Goal: Information Seeking & Learning: Learn about a topic

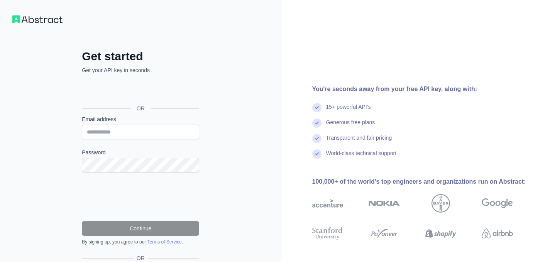
type input "**********"
click at [159, 127] on input "**********" at bounding box center [140, 132] width 117 height 15
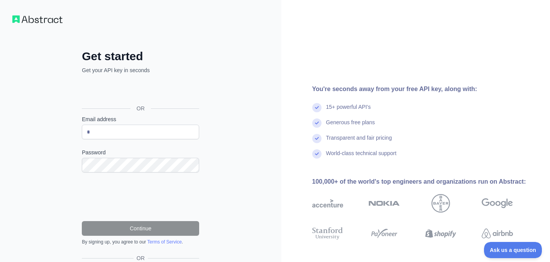
type input "**********"
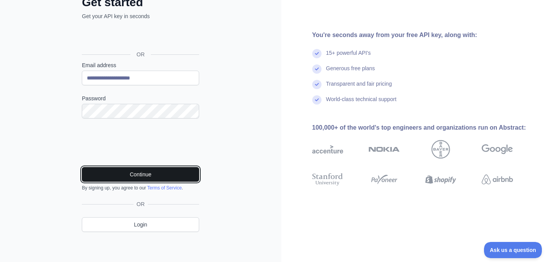
click at [160, 172] on button "Continue" at bounding box center [140, 174] width 117 height 15
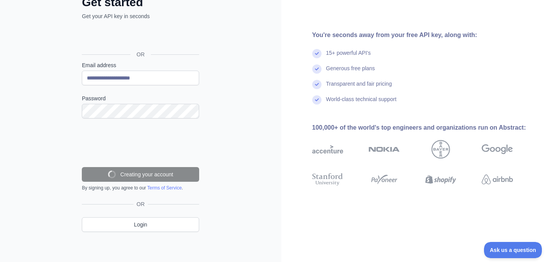
scroll to position [29, 0]
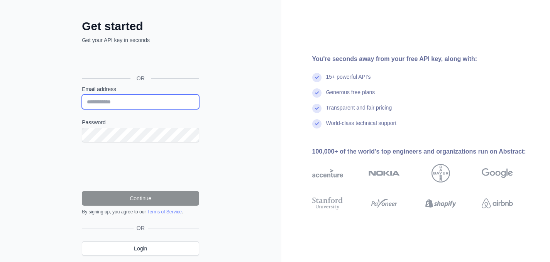
click at [144, 102] on input "Email address" at bounding box center [140, 102] width 117 height 15
type input "**********"
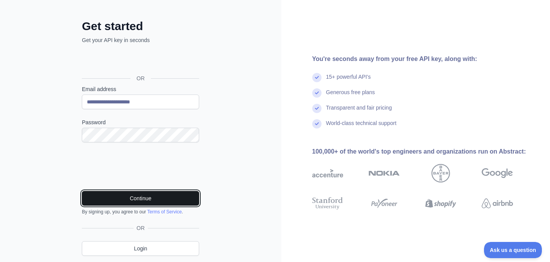
click at [146, 194] on button "Continue" at bounding box center [140, 198] width 117 height 15
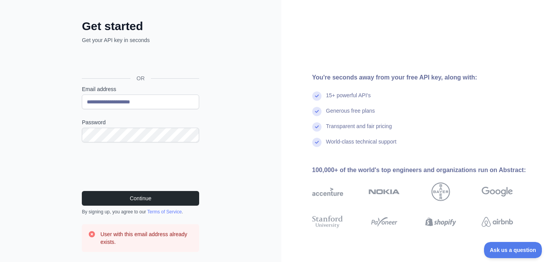
scroll to position [91, 0]
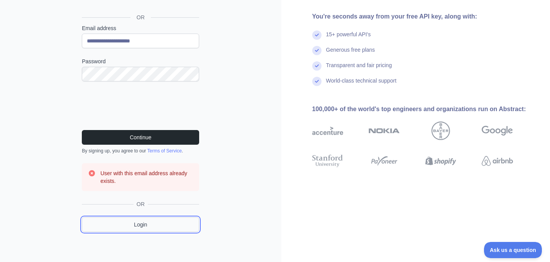
click at [166, 223] on link "Login" at bounding box center [140, 224] width 117 height 15
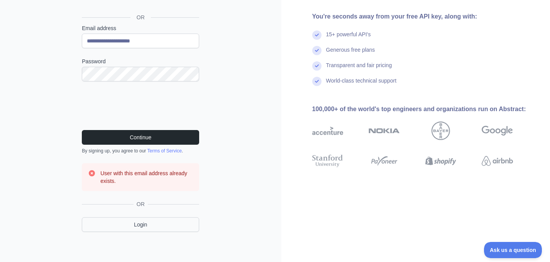
scroll to position [32, 0]
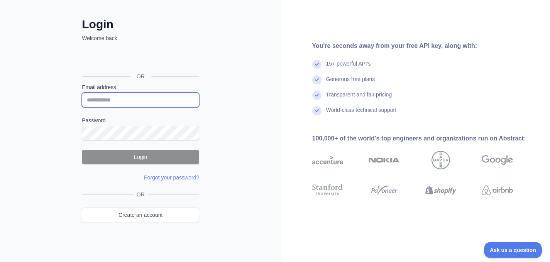
click at [137, 100] on input "Email address" at bounding box center [140, 100] width 117 height 15
type input "**********"
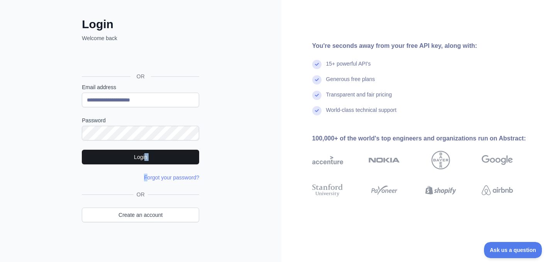
drag, startPoint x: 146, startPoint y: 166, endPoint x: 146, endPoint y: 156, distance: 9.7
click at [146, 156] on form "**********" at bounding box center [140, 132] width 117 height 98
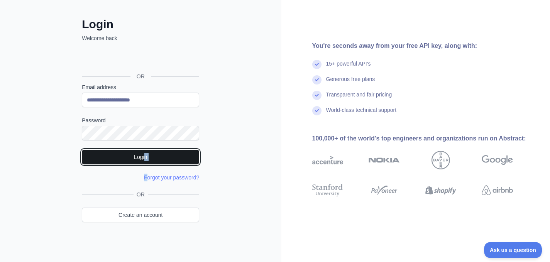
click at [146, 156] on button "Login" at bounding box center [140, 157] width 117 height 15
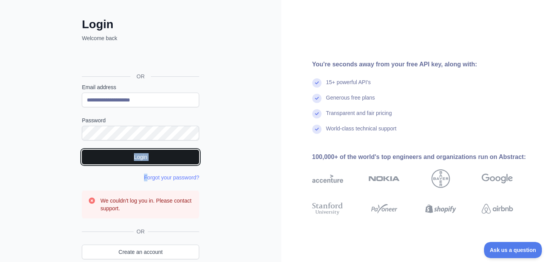
click at [146, 156] on button "Login" at bounding box center [140, 157] width 117 height 15
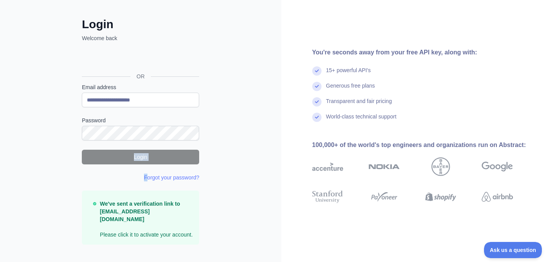
scroll to position [37, 0]
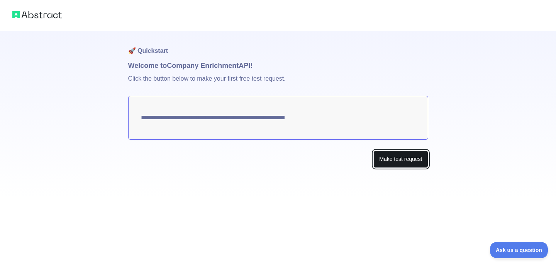
click at [404, 155] on button "Make test request" at bounding box center [400, 159] width 54 height 17
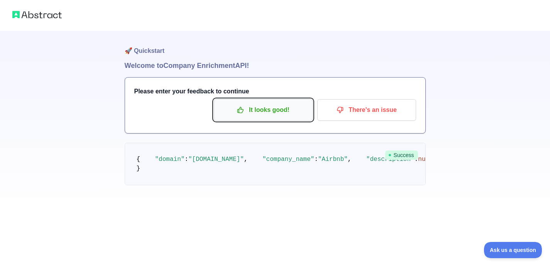
click at [251, 107] on p "It looks good!" at bounding box center [263, 109] width 87 height 13
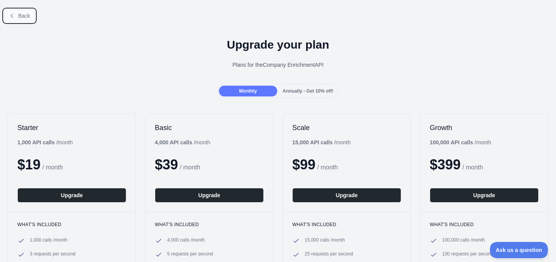
click at [19, 14] on span "Back" at bounding box center [24, 16] width 12 height 6
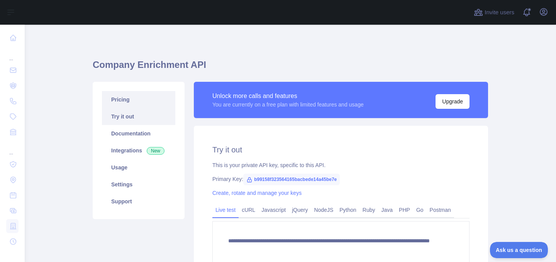
click at [157, 102] on link "Pricing" at bounding box center [138, 99] width 73 height 17
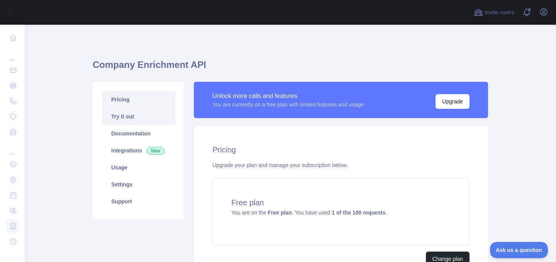
click at [151, 117] on link "Try it out" at bounding box center [138, 116] width 73 height 17
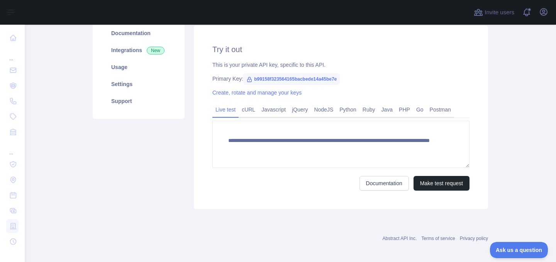
scroll to position [100, 0]
click at [141, 65] on link "Usage" at bounding box center [138, 67] width 73 height 17
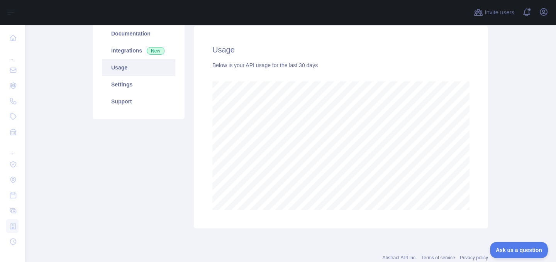
scroll to position [237, 525]
click at [145, 84] on link "Settings" at bounding box center [138, 84] width 73 height 17
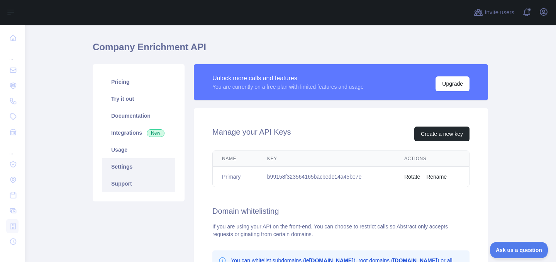
scroll to position [15, 0]
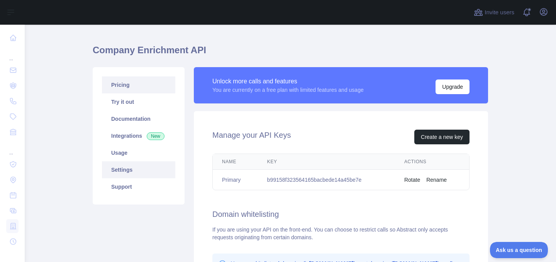
click at [136, 83] on link "Pricing" at bounding box center [138, 84] width 73 height 17
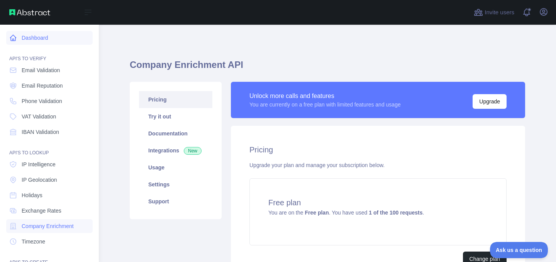
click at [32, 41] on link "Dashboard" at bounding box center [49, 38] width 86 height 14
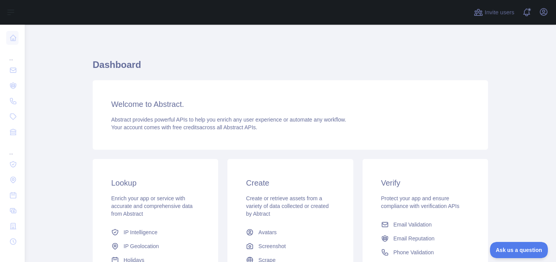
scroll to position [122, 0]
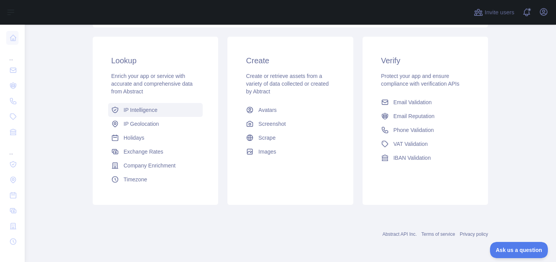
click at [143, 116] on link "IP Intelligence" at bounding box center [155, 110] width 95 height 14
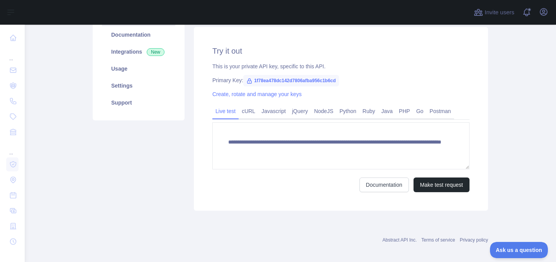
scroll to position [105, 0]
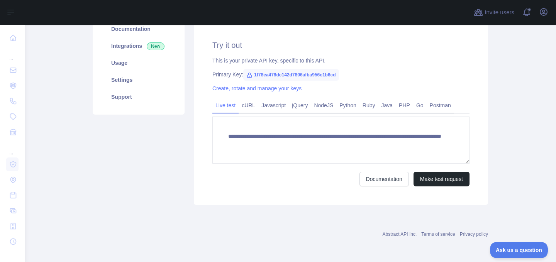
click at [247, 75] on icon at bounding box center [249, 75] width 4 height 5
click at [256, 74] on span "1f78ea478dc142d7806afba956c1b6cd" at bounding box center [291, 75] width 96 height 12
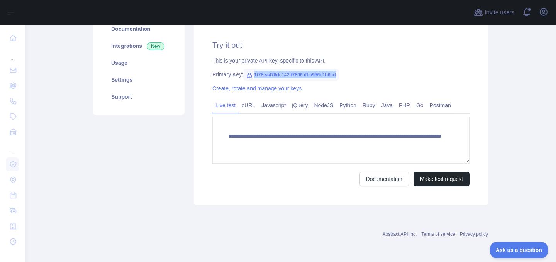
drag, startPoint x: 250, startPoint y: 75, endPoint x: 335, endPoint y: 72, distance: 85.0
click at [335, 72] on div "Primary Key: 1f78ea478dc142d7806afba956c1b6cd" at bounding box center [340, 75] width 257 height 8
copy span "1f78ea478dc142d7806afba956c1b6cd"
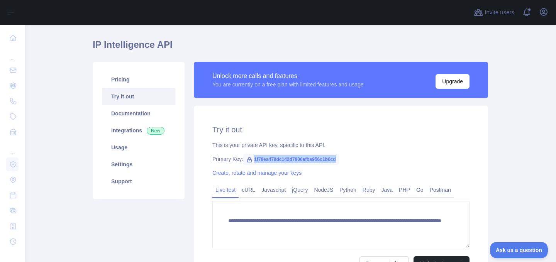
scroll to position [0, 0]
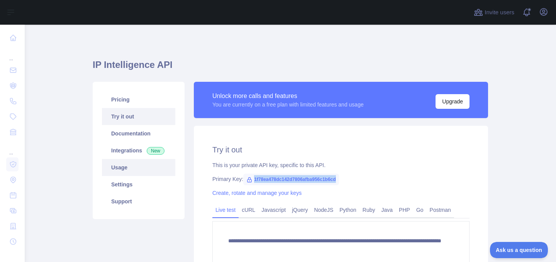
click at [131, 165] on link "Usage" at bounding box center [138, 167] width 73 height 17
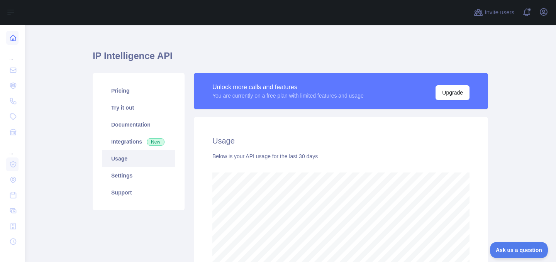
scroll to position [385822, 385608]
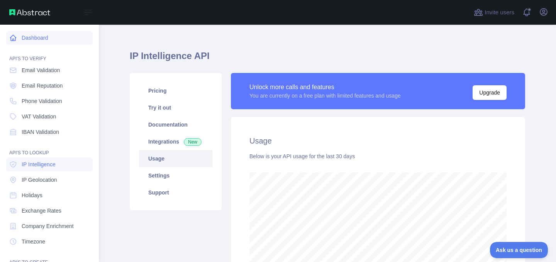
click at [14, 37] on icon at bounding box center [13, 38] width 8 height 8
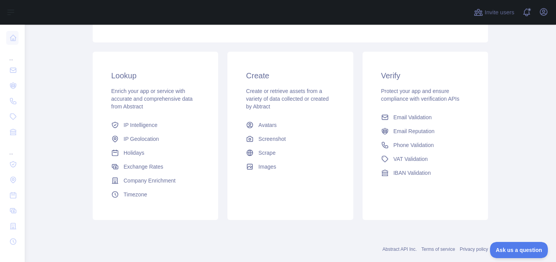
scroll to position [122, 0]
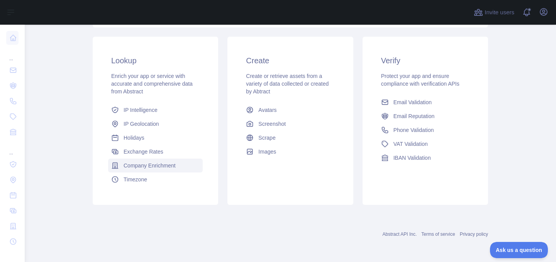
click at [148, 165] on span "Company Enrichment" at bounding box center [150, 166] width 52 height 8
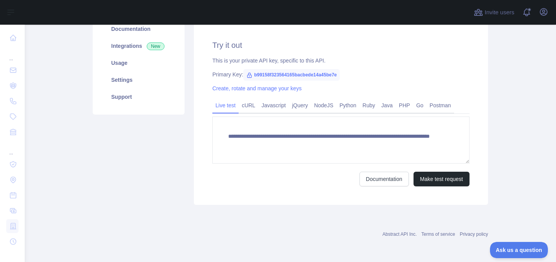
click at [268, 74] on span "b99158f323564165bacbede14a45be7e" at bounding box center [291, 75] width 97 height 12
copy span "b99158f323564165bacbede14a45be7e"
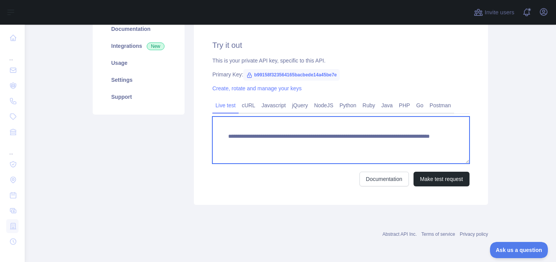
click at [275, 140] on textarea "**********" at bounding box center [340, 140] width 257 height 47
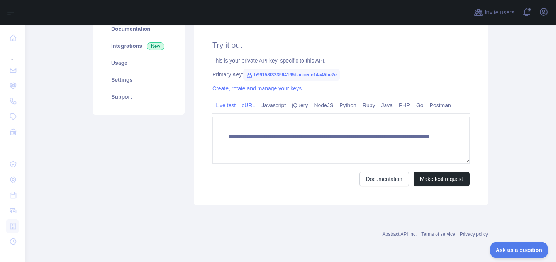
click at [248, 109] on link "cURL" at bounding box center [249, 105] width 20 height 12
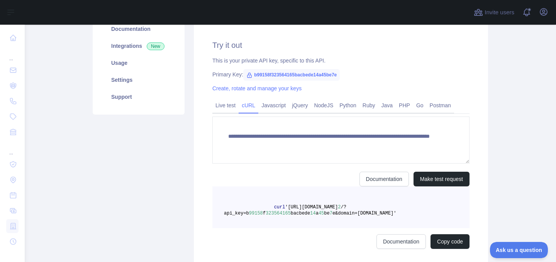
scroll to position [97, 0]
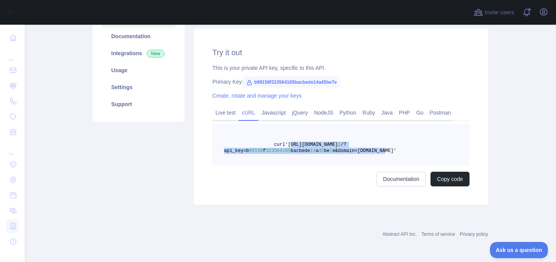
drag, startPoint x: 282, startPoint y: 143, endPoint x: 368, endPoint y: 150, distance: 86.3
click at [368, 150] on span "curl 'https://companyenrichment.abstractapi.com/v 2 /?api_key=b 99158 f 3235641…" at bounding box center [310, 148] width 173 height 12
copy span "https://companyenrichment.abstractapi.com/v 2 /?api_key=b 99158 f 323564165 bac…"
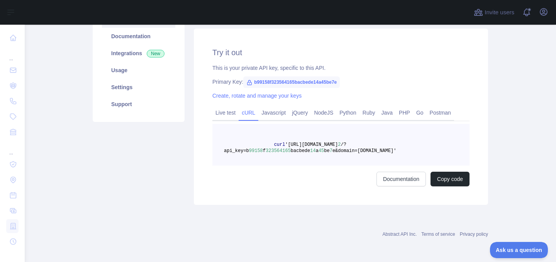
click at [310, 202] on div "Try it out This is your private API key, specific to this API. Primary Key: b99…" at bounding box center [341, 117] width 294 height 176
click at [148, 69] on link "Usage" at bounding box center [138, 70] width 73 height 17
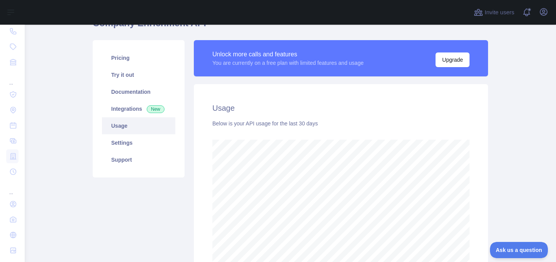
scroll to position [40, 0]
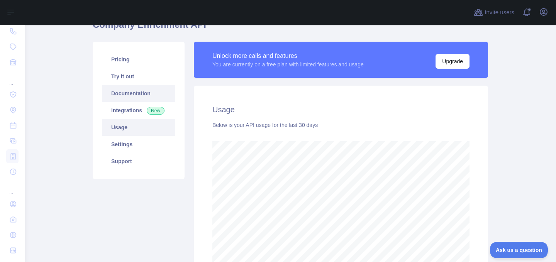
click at [145, 96] on link "Documentation" at bounding box center [138, 93] width 73 height 17
click at [158, 74] on link "Try it out" at bounding box center [138, 76] width 73 height 17
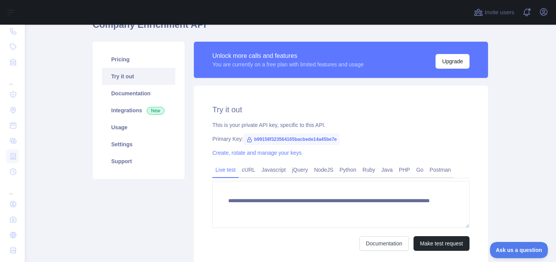
scroll to position [105, 0]
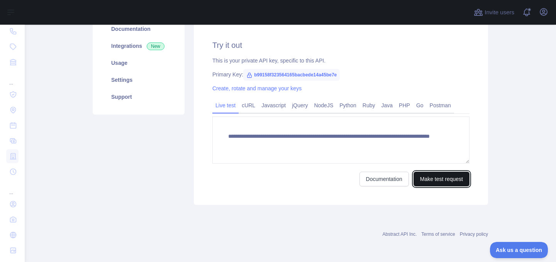
click at [430, 177] on button "Make test request" at bounding box center [441, 179] width 56 height 15
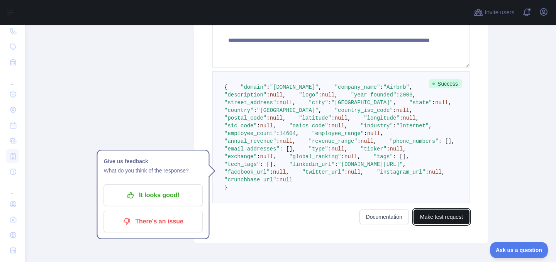
scroll to position [195, 0]
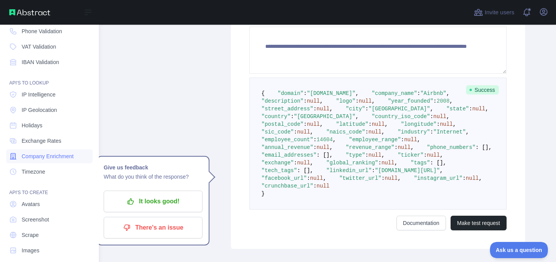
click at [61, 158] on span "Company Enrichment" at bounding box center [48, 156] width 52 height 8
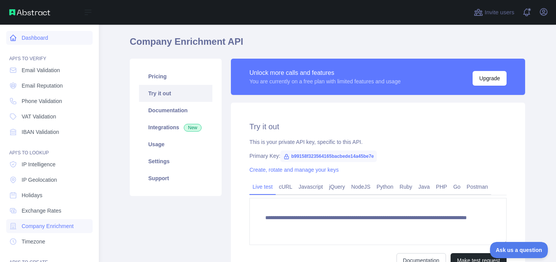
click at [39, 36] on link "Dashboard" at bounding box center [49, 38] width 86 height 14
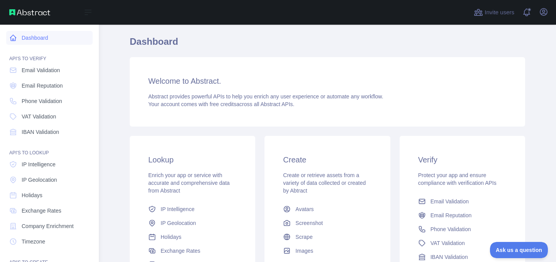
scroll to position [78, 0]
